Goal: Task Accomplishment & Management: Use online tool/utility

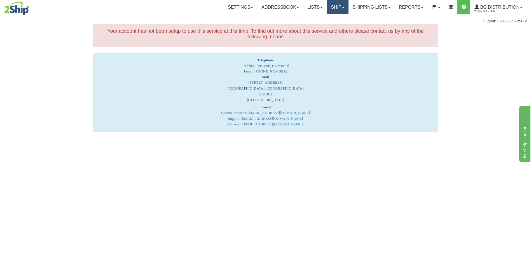
click at [336, 8] on link "Ship" at bounding box center [338, 7] width 22 height 14
click at [324, 17] on link "Ship Screen" at bounding box center [326, 19] width 44 height 7
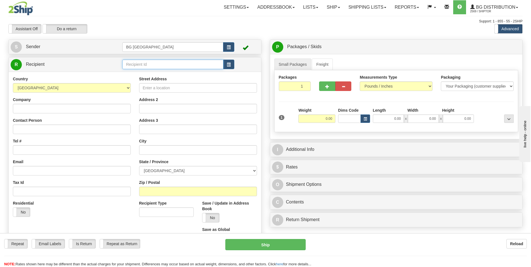
click at [168, 61] on input "text" at bounding box center [172, 65] width 101 height 10
click at [144, 72] on div "60095" at bounding box center [172, 73] width 96 height 6
type input "60095"
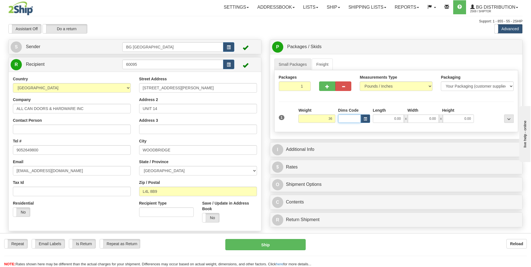
type input "36.00"
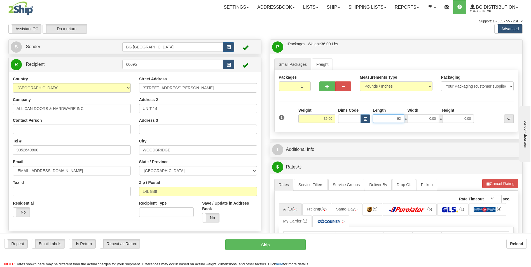
type input "92.00"
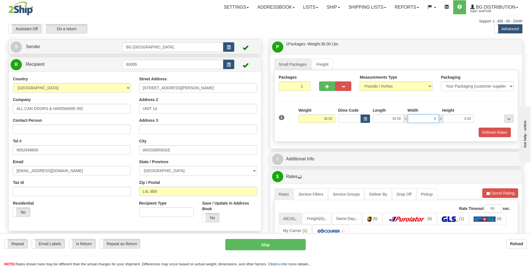
type input "6.00"
type input "4.00"
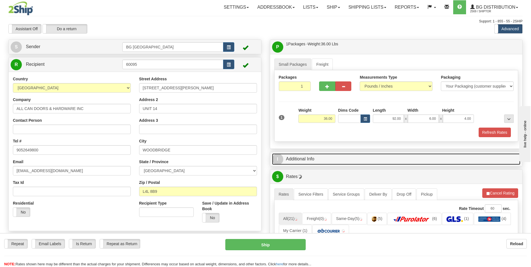
click at [297, 159] on link "I Additional Info" at bounding box center [396, 158] width 249 height 11
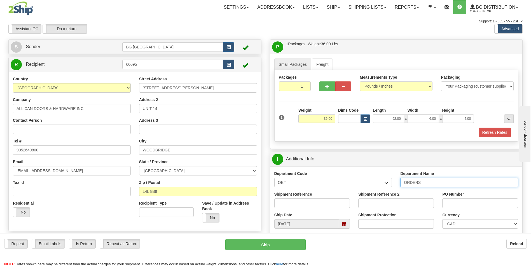
click at [437, 183] on input "ORDERS" at bounding box center [460, 183] width 118 height 10
click at [323, 207] on input "70182018-0" at bounding box center [313, 204] width 76 height 10
type input "70182018-00"
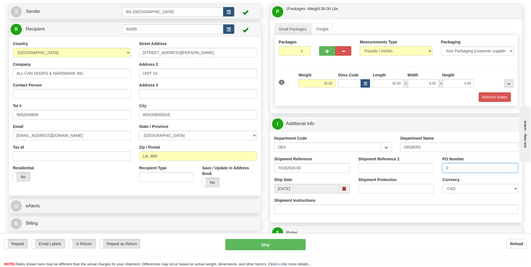
scroll to position [112, 0]
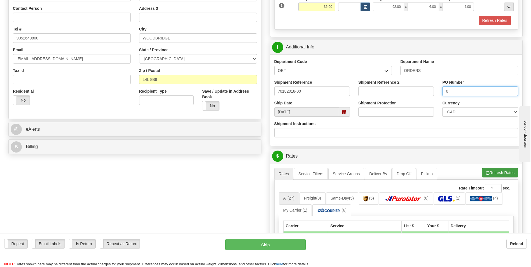
type input "0"
drag, startPoint x: 497, startPoint y: 175, endPoint x: 482, endPoint y: 179, distance: 15.6
click at [497, 175] on button "Refresh Rates" at bounding box center [500, 173] width 36 height 10
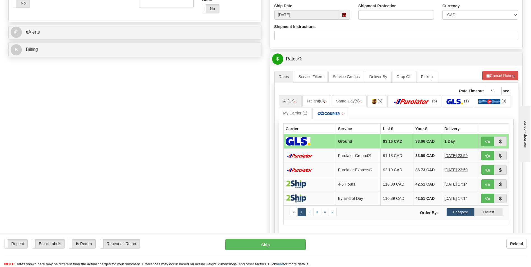
scroll to position [224, 0]
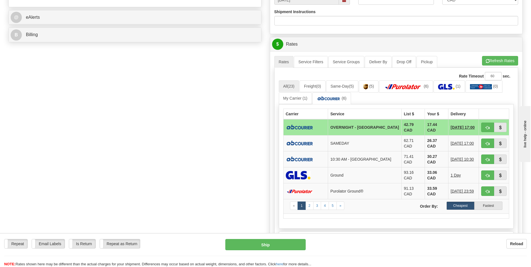
click at [426, 124] on td "17.44 CAD" at bounding box center [437, 127] width 24 height 16
click at [483, 127] on button "button" at bounding box center [488, 128] width 13 height 10
type input "4"
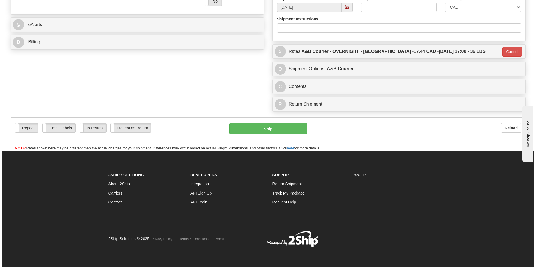
scroll to position [216, 0]
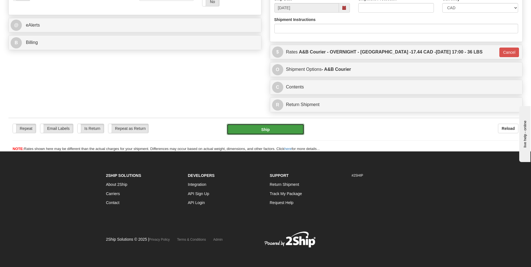
click at [274, 132] on button "Ship" at bounding box center [265, 129] width 77 height 11
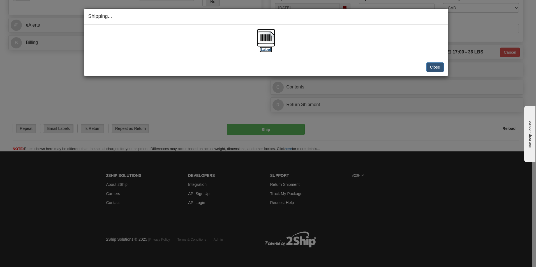
click at [273, 41] on img at bounding box center [266, 38] width 18 height 18
click at [433, 67] on button "Close" at bounding box center [434, 67] width 17 height 10
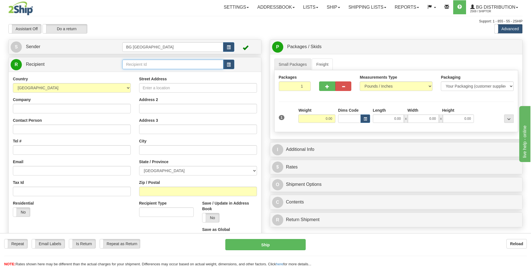
click at [143, 67] on input "text" at bounding box center [172, 65] width 101 height 10
click at [140, 74] on div "60111" at bounding box center [172, 73] width 96 height 6
type input "60111"
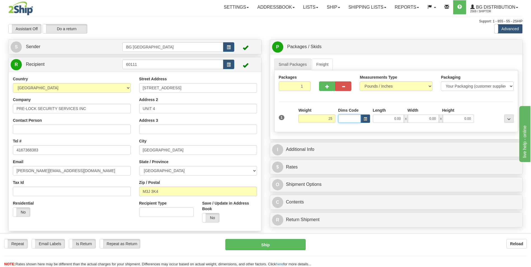
type input "25.00"
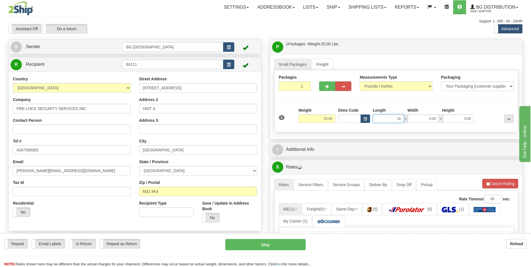
type input "16.00"
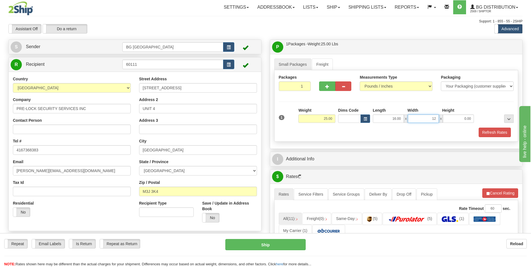
type input "12.00"
type input "9.00"
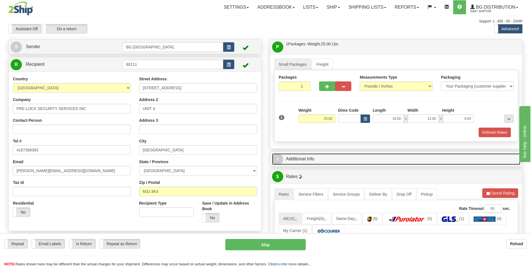
click at [294, 157] on link "I Additional Info" at bounding box center [396, 158] width 249 height 11
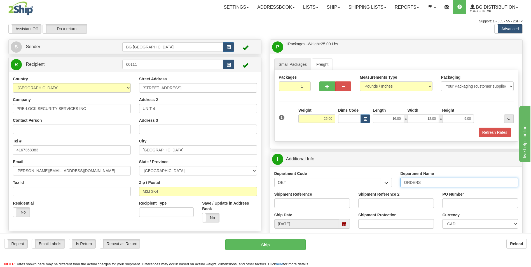
click at [435, 182] on input "ORDERS" at bounding box center [460, 183] width 118 height 10
type input "70182600-00"
type input "0"
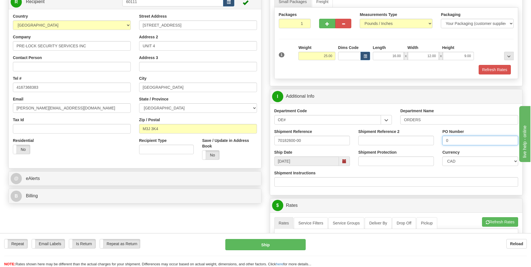
scroll to position [112, 0]
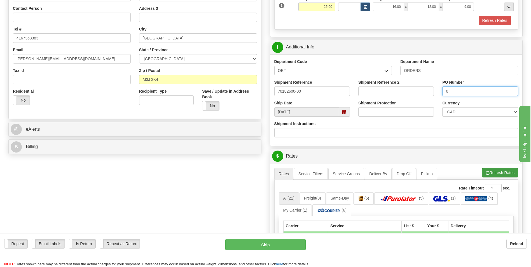
type input "0"
click at [486, 171] on span "button" at bounding box center [488, 173] width 4 height 4
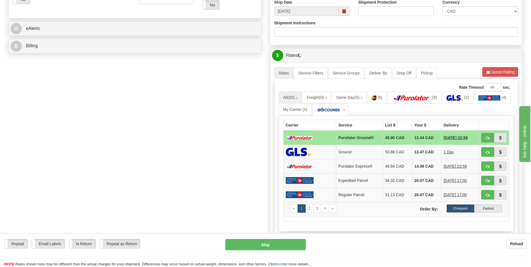
scroll to position [224, 0]
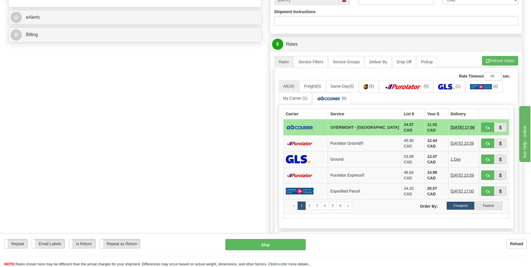
click at [432, 126] on td "11.02 CAD" at bounding box center [437, 127] width 24 height 16
click at [489, 128] on span "button" at bounding box center [488, 128] width 4 height 4
type input "4"
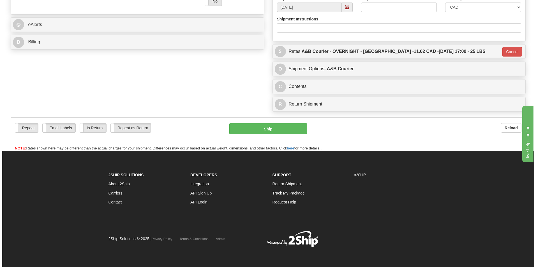
scroll to position [217, 0]
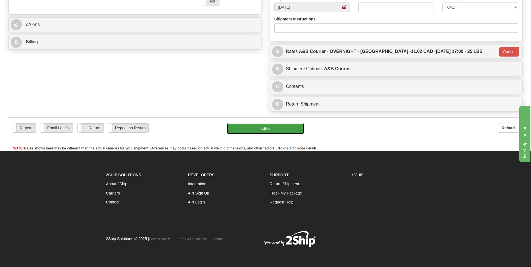
click at [235, 128] on button "Ship" at bounding box center [265, 128] width 77 height 11
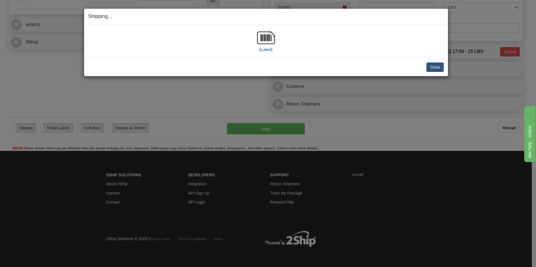
click at [255, 34] on div "[Label]" at bounding box center [265, 41] width 355 height 25
click at [263, 35] on img at bounding box center [266, 38] width 18 height 18
click at [438, 69] on button "Close" at bounding box center [434, 67] width 17 height 10
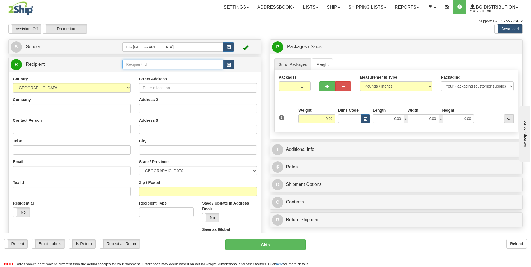
click at [139, 65] on input "text" at bounding box center [172, 65] width 101 height 10
click at [130, 70] on li "60783" at bounding box center [173, 72] width 100 height 7
type input "60783"
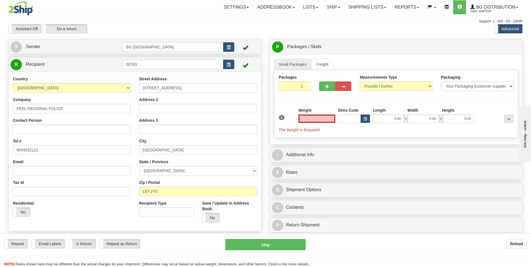
type input "0.00"
click at [69, 132] on input "Contact Person" at bounding box center [72, 130] width 118 height 10
paste input "CORPORATE SECURITY"
type input "CORPORATE SECURITY"
click at [85, 120] on div "Contact Person CORPORATE SECURITY" at bounding box center [72, 126] width 118 height 17
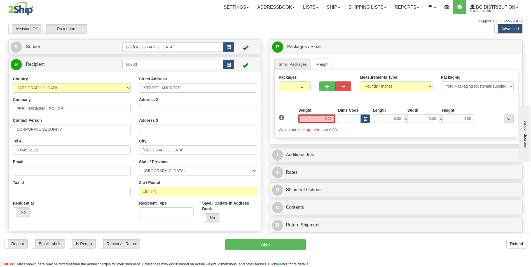
click at [332, 122] on input "0.00" at bounding box center [317, 119] width 37 height 8
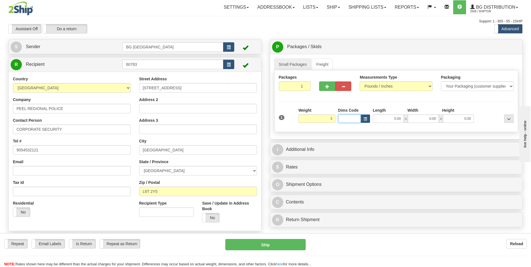
type input "3.00"
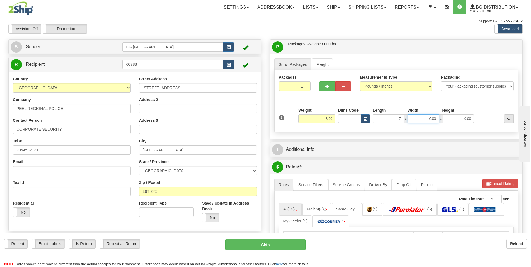
type input "7.00"
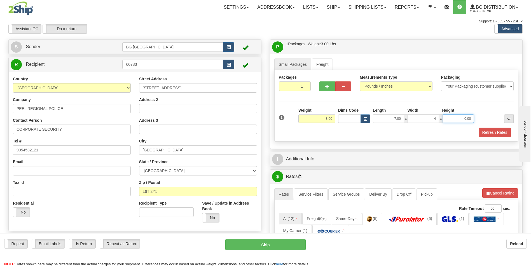
type input "4.00"
type input "3.00"
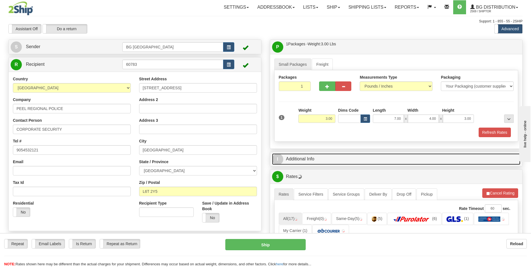
click at [326, 162] on link "I Additional Info" at bounding box center [396, 158] width 249 height 11
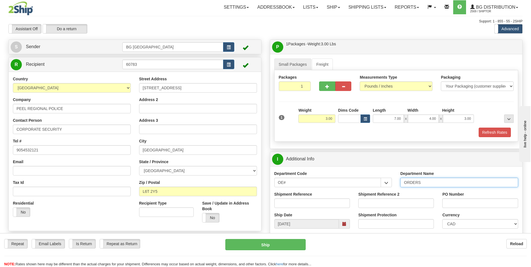
click at [426, 182] on input "ORDERS" at bounding box center [460, 183] width 118 height 10
type input "70180541-00"
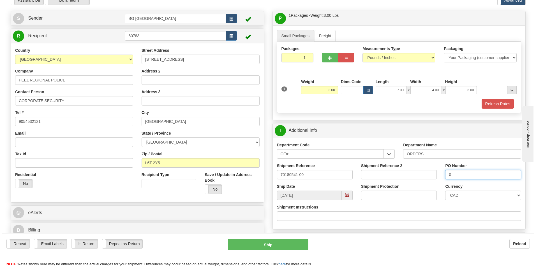
scroll to position [140, 0]
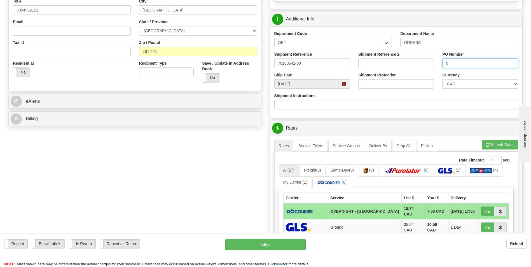
type input "0"
click at [492, 147] on button "Refresh Rates" at bounding box center [500, 145] width 36 height 10
click at [485, 213] on button "button" at bounding box center [488, 212] width 13 height 10
type input "4"
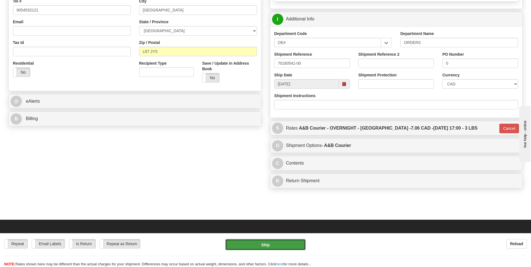
click at [280, 241] on button "Ship" at bounding box center [265, 244] width 80 height 11
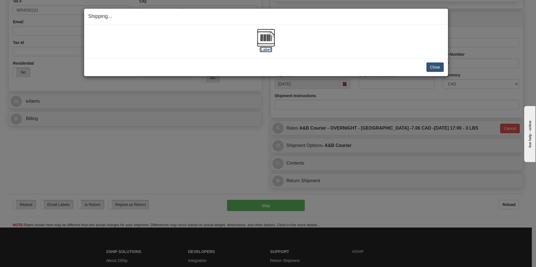
click at [271, 39] on img at bounding box center [266, 38] width 18 height 18
drag, startPoint x: 431, startPoint y: 62, endPoint x: 424, endPoint y: 61, distance: 6.3
click at [431, 62] on button "Close" at bounding box center [434, 67] width 17 height 10
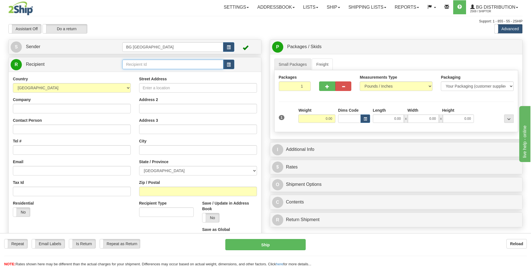
click at [138, 62] on input "text" at bounding box center [172, 65] width 101 height 10
click at [133, 70] on li "60175" at bounding box center [173, 72] width 100 height 7
type input "60175"
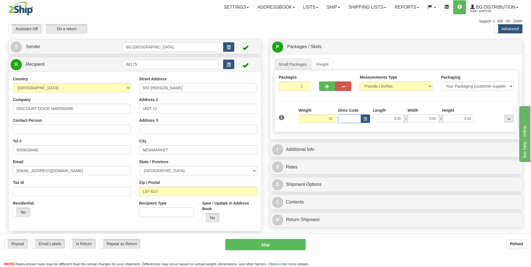
type input "10.00"
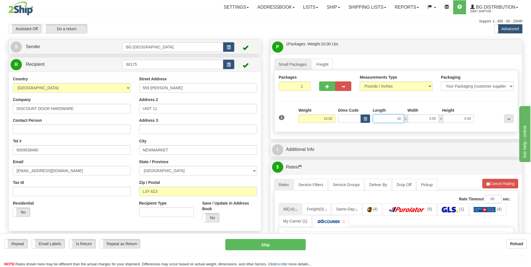
type input "16.00"
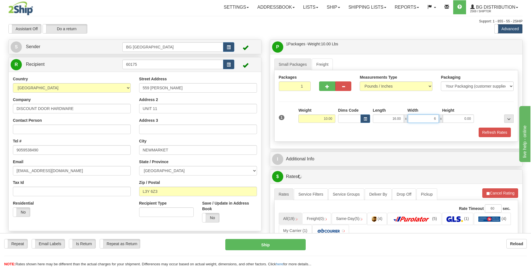
type input "6.00"
type input "5.00"
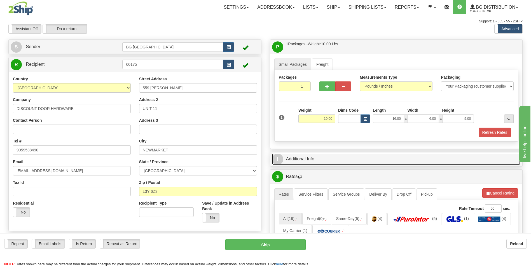
click at [308, 156] on link "I Additional Info" at bounding box center [396, 158] width 249 height 11
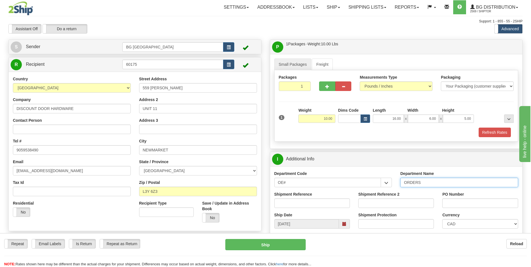
click at [422, 180] on input "ORDERS" at bounding box center [460, 183] width 118 height 10
type input "70182592-00"
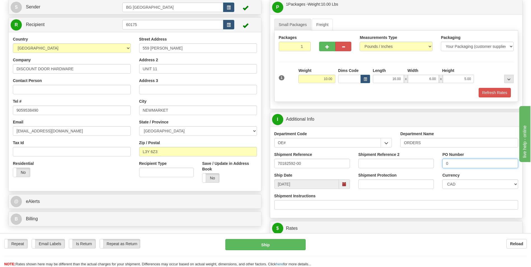
scroll to position [112, 0]
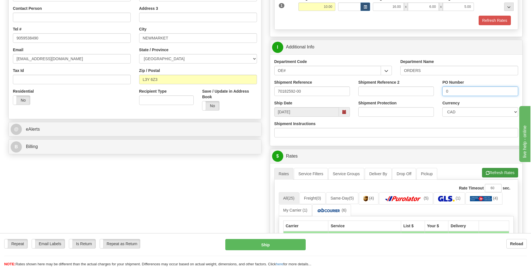
type input "0"
click at [495, 175] on button "Refresh Rates" at bounding box center [500, 173] width 36 height 10
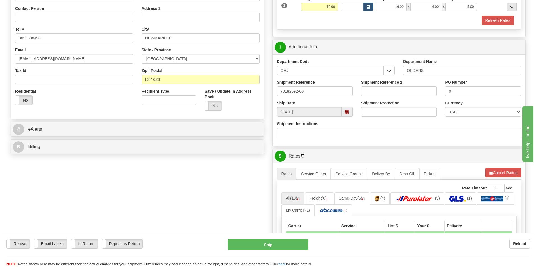
scroll to position [168, 0]
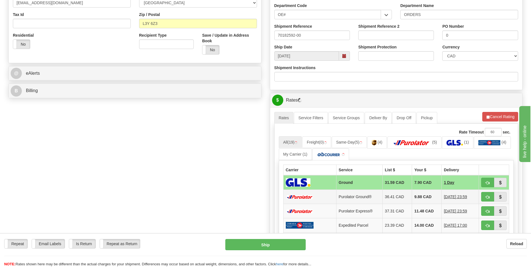
click at [416, 197] on td "9.88 CAD" at bounding box center [426, 197] width 29 height 14
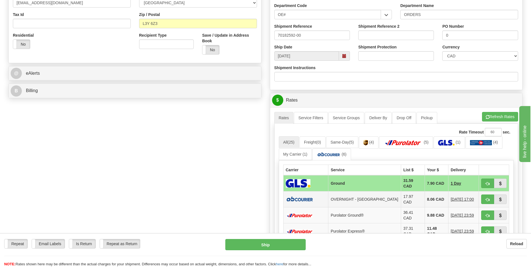
click at [425, 197] on td "8.06 CAD" at bounding box center [437, 200] width 24 height 16
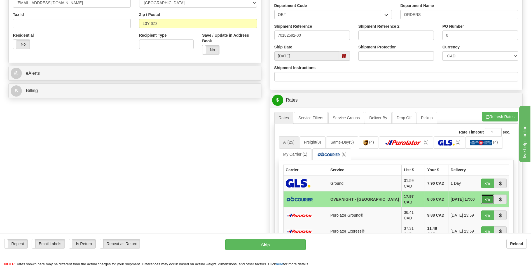
click at [483, 196] on button "button" at bounding box center [488, 200] width 13 height 10
type input "4"
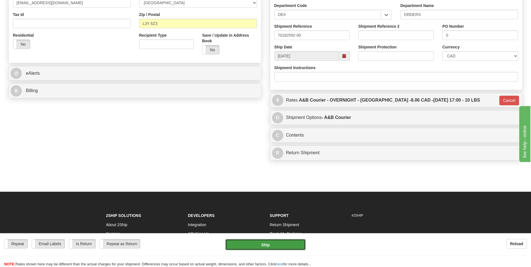
click at [292, 241] on button "Ship" at bounding box center [265, 244] width 80 height 11
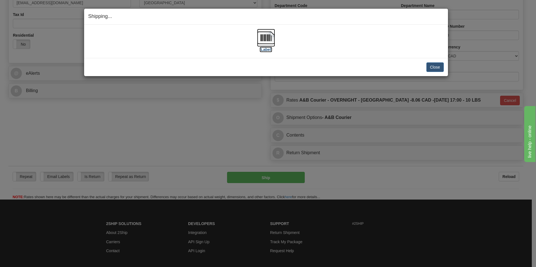
click at [263, 37] on img at bounding box center [266, 38] width 18 height 18
click at [429, 65] on button "Close" at bounding box center [434, 67] width 17 height 10
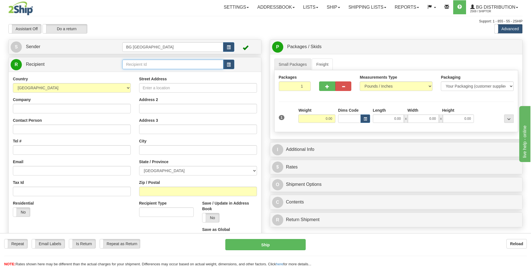
click at [134, 64] on input "text" at bounding box center [172, 65] width 101 height 10
click at [132, 74] on div "60166" at bounding box center [172, 73] width 96 height 6
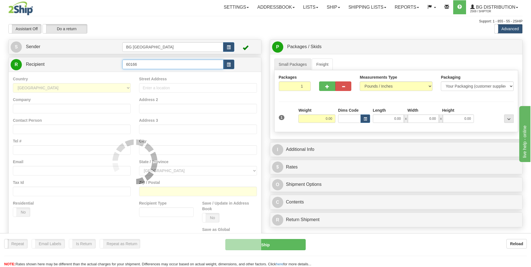
type input "60166"
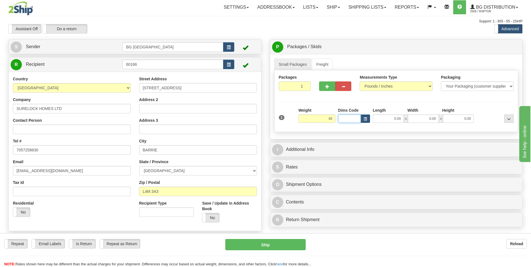
type input "40.00"
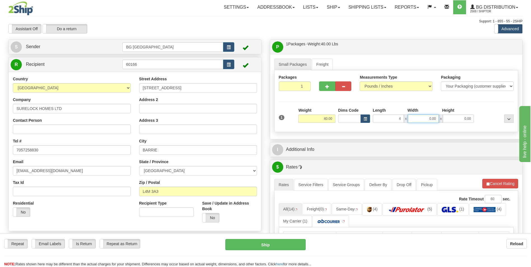
type input "4.00"
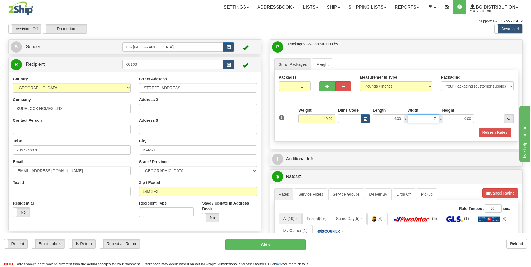
type input "7.00"
type input "5.00"
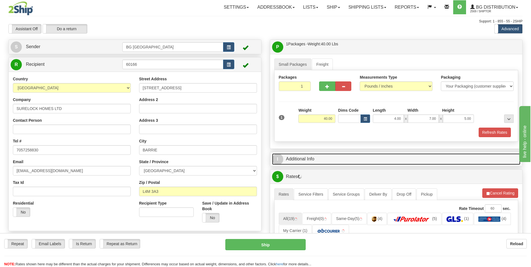
click at [322, 163] on link "I Additional Info" at bounding box center [396, 158] width 249 height 11
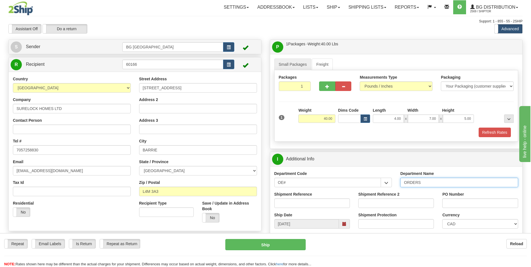
click at [445, 185] on input "ORDERS" at bounding box center [460, 183] width 118 height 10
type input "70182621-00"
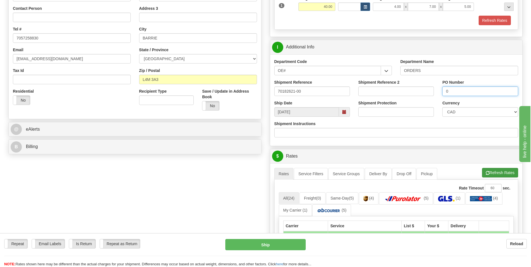
type input "0"
click at [507, 174] on button "Refresh Rates" at bounding box center [500, 173] width 36 height 10
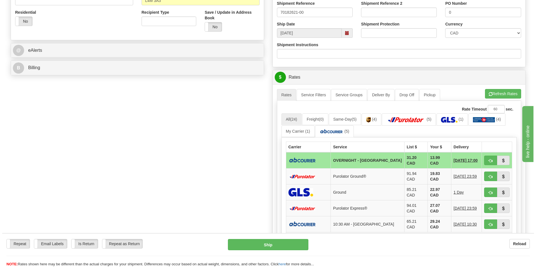
scroll to position [196, 0]
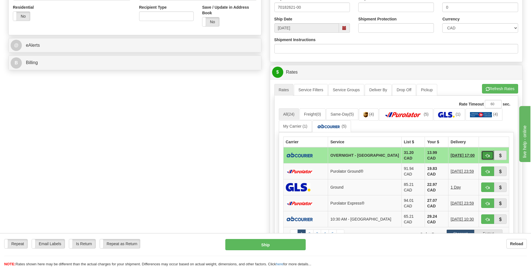
click at [489, 155] on span "button" at bounding box center [488, 156] width 4 height 4
type input "4"
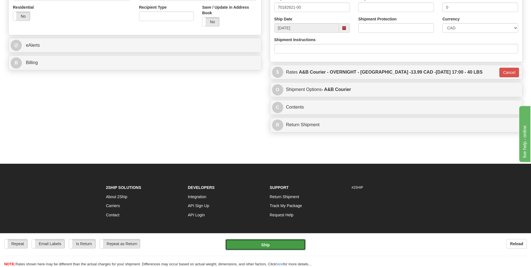
click at [275, 240] on button "Ship" at bounding box center [265, 244] width 80 height 11
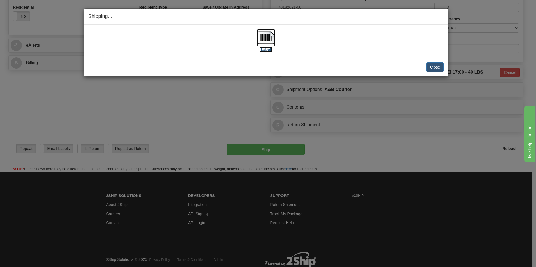
click at [262, 36] on img at bounding box center [266, 38] width 18 height 18
click at [427, 63] on button "Close" at bounding box center [434, 67] width 17 height 10
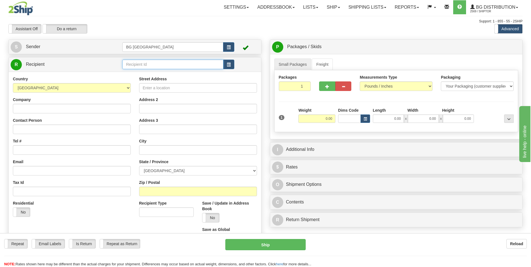
click at [135, 61] on input "text" at bounding box center [172, 65] width 101 height 10
click at [133, 70] on div "60748" at bounding box center [172, 73] width 96 height 6
type input "60748"
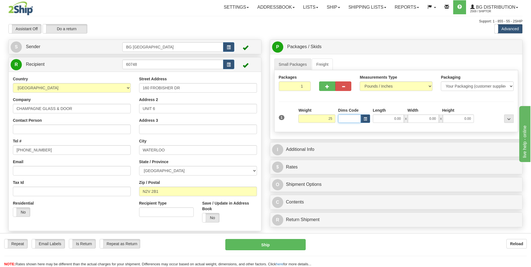
type input "25.00"
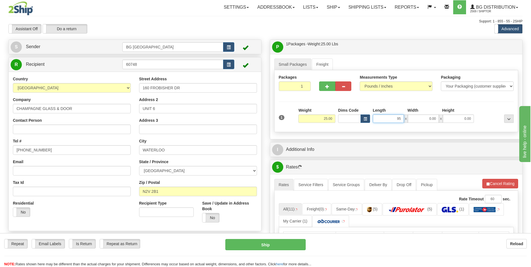
type input "95.00"
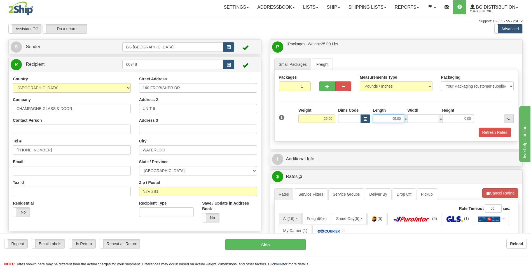
type input "0.00"
click at [389, 119] on input "95.00" at bounding box center [388, 119] width 31 height 8
type input "92.00"
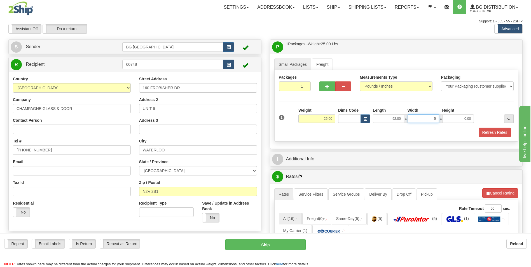
type input "5.00"
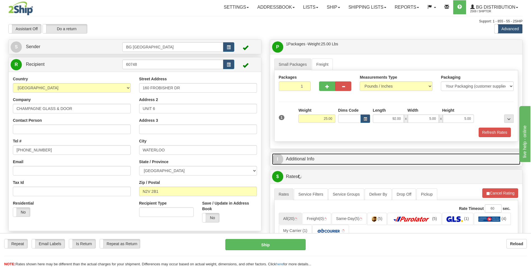
click at [365, 159] on link "I Additional Info" at bounding box center [396, 158] width 249 height 11
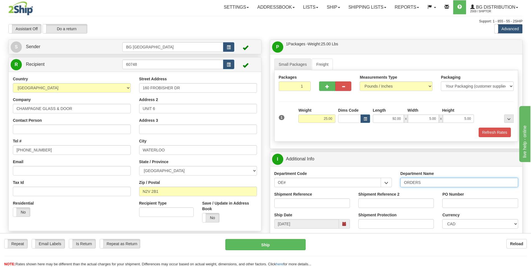
click at [424, 183] on input "ORDERS" at bounding box center [460, 183] width 118 height 10
type input "70182338-01"
click at [463, 198] on div "PO Number" at bounding box center [481, 200] width 76 height 17
click at [456, 211] on div "PO Number" at bounding box center [480, 202] width 84 height 21
click at [459, 205] on input "PO Number" at bounding box center [481, 204] width 76 height 10
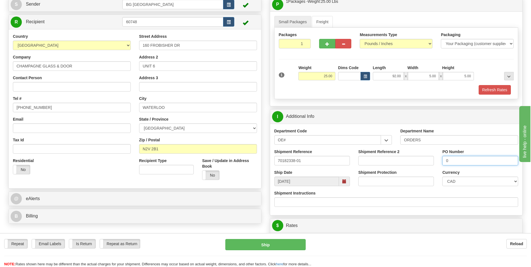
scroll to position [112, 0]
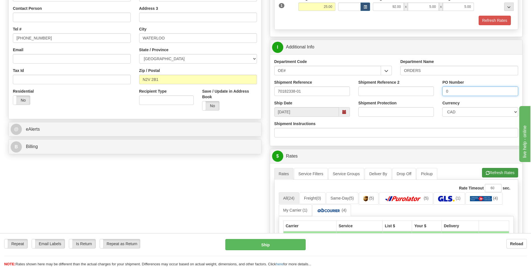
type input "0"
click at [508, 171] on button "Refresh Rates" at bounding box center [500, 173] width 36 height 10
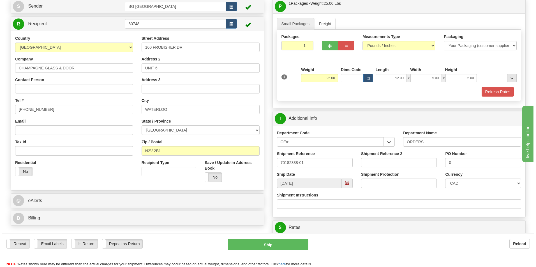
scroll to position [168, 0]
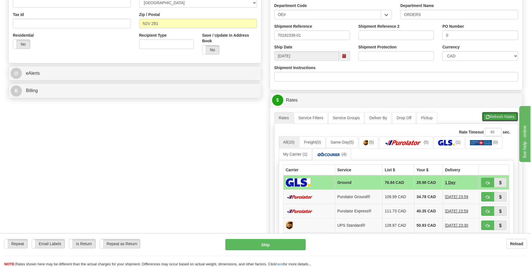
click at [496, 118] on button "Refresh Rates" at bounding box center [500, 117] width 36 height 10
click at [427, 196] on td "34.78 CAD" at bounding box center [429, 197] width 29 height 14
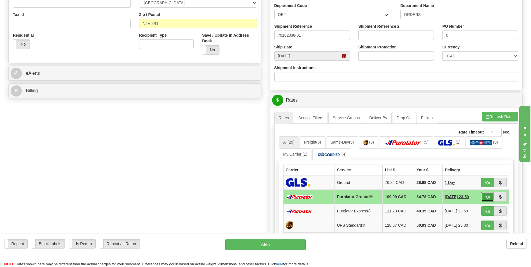
click at [486, 197] on span "button" at bounding box center [488, 198] width 4 height 4
type input "260"
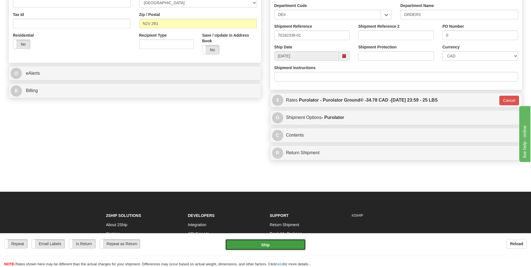
click at [249, 245] on button "Ship" at bounding box center [265, 244] width 80 height 11
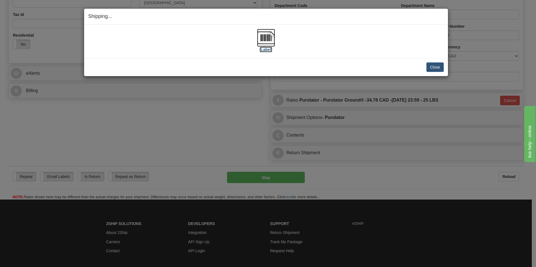
click at [265, 36] on img at bounding box center [266, 38] width 18 height 18
click at [260, 37] on img at bounding box center [266, 38] width 18 height 18
drag, startPoint x: 438, startPoint y: 65, endPoint x: 422, endPoint y: 64, distance: 16.6
click at [438, 65] on button "Close" at bounding box center [434, 67] width 17 height 10
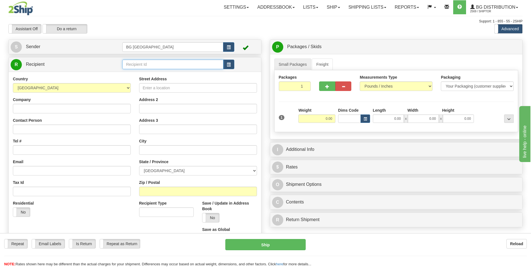
click at [145, 62] on input "text" at bounding box center [172, 65] width 101 height 10
click at [135, 75] on div "60071" at bounding box center [172, 73] width 96 height 6
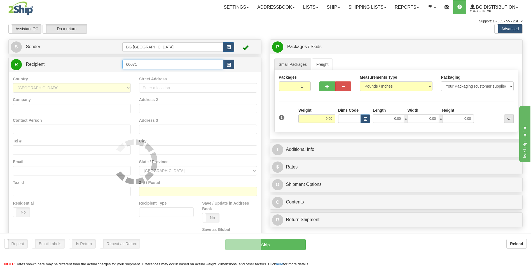
type input "60071"
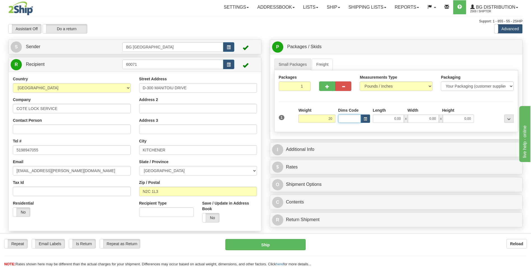
type input "20.00"
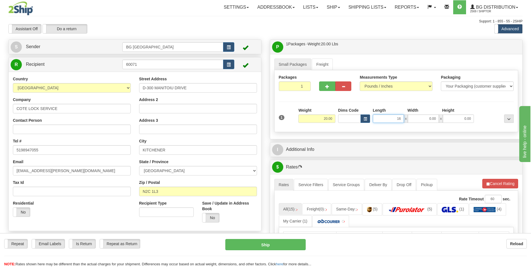
type input "16.00"
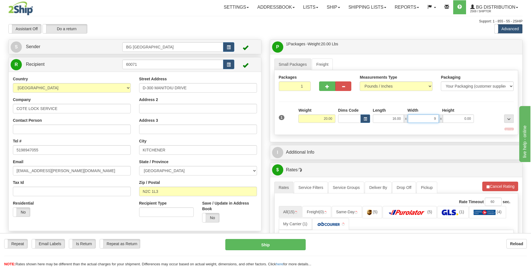
type input "9.00"
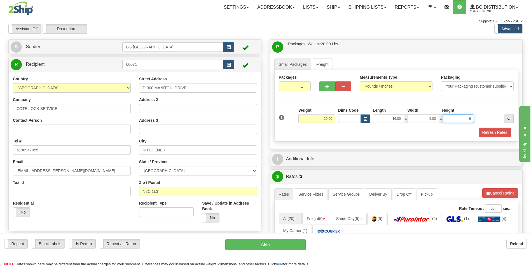
type input "6.00"
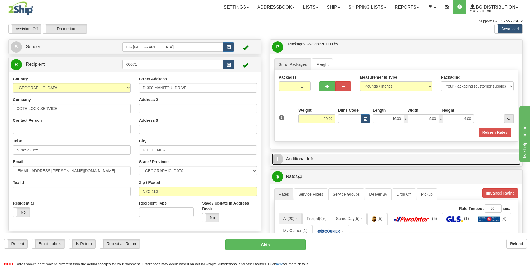
click at [317, 154] on link "I Additional Info" at bounding box center [396, 158] width 249 height 11
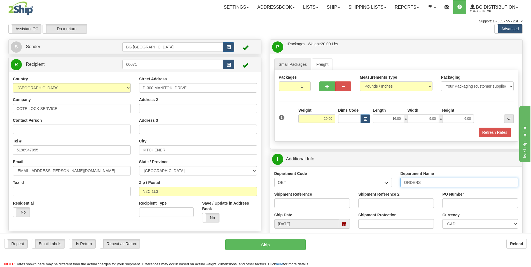
click at [431, 182] on input "ORDERS" at bounding box center [460, 183] width 118 height 10
type input "70182577-00"
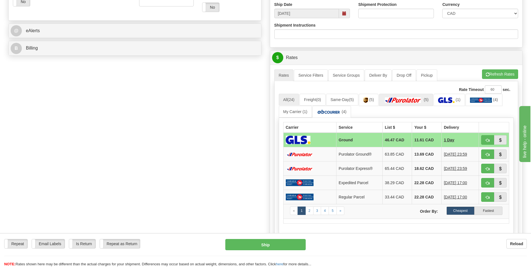
scroll to position [252, 0]
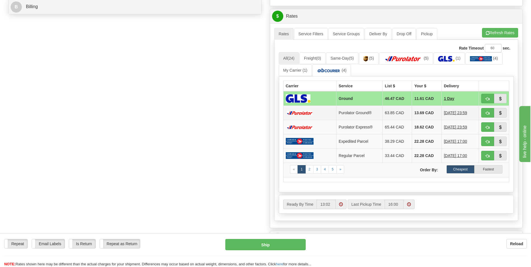
type input "0"
click at [412, 111] on td "13.69 CAD" at bounding box center [426, 113] width 29 height 14
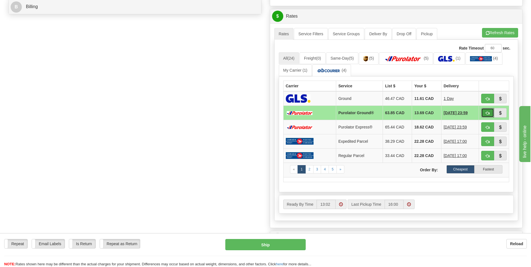
click at [483, 114] on button "button" at bounding box center [488, 113] width 13 height 10
type input "260"
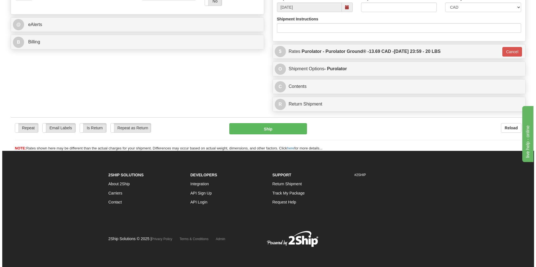
scroll to position [217, 0]
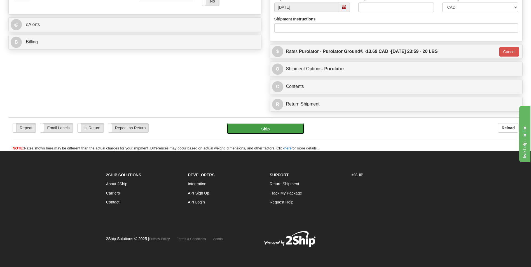
click at [267, 128] on button "Ship" at bounding box center [265, 128] width 77 height 11
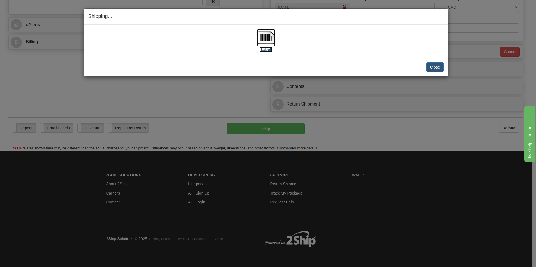
click at [263, 33] on img at bounding box center [266, 38] width 18 height 18
click at [433, 64] on button "Close" at bounding box center [434, 67] width 17 height 10
